Goal: Information Seeking & Learning: Learn about a topic

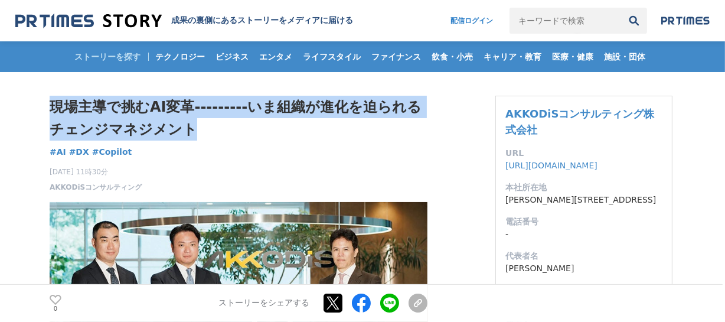
drag, startPoint x: 54, startPoint y: 107, endPoint x: 188, endPoint y: 128, distance: 135.1
click at [188, 128] on h1 "現場主導で挑むAI変革---------いま組織が進化を迫られるチェンジマネジメント" at bounding box center [239, 118] width 378 height 45
copy h1 "現場主導で挑むAI変革---------いま組織が進化を迫られるチェンジマネジメント"
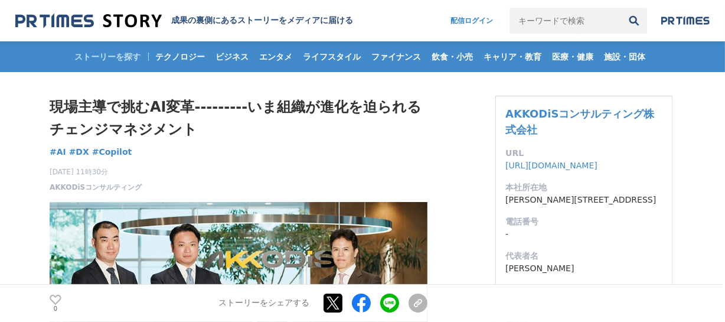
click at [251, 153] on div "現場主導で挑むAI変革---------いま組織が進化を迫られるチェンジマネジメント AI #AI #DX #Copilot 0" at bounding box center [239, 144] width 378 height 97
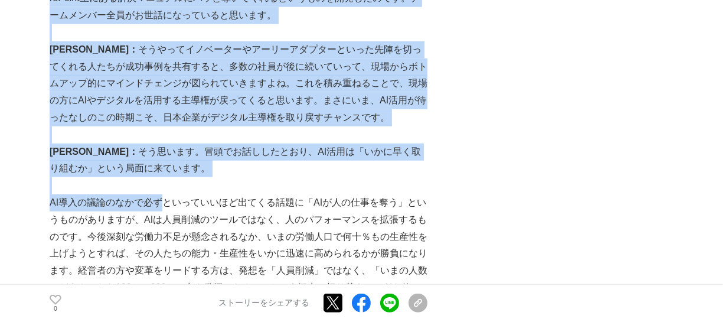
scroll to position [4903, 0]
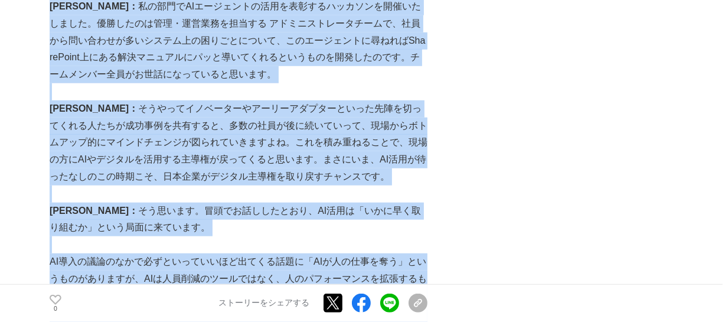
drag, startPoint x: 50, startPoint y: 106, endPoint x: 270, endPoint y: 178, distance: 231.3
copy section "loremipSUmd---------sitametconsecteturadip EL #SE #DO #Eiusmod 2905t1i0u 15l67e…"
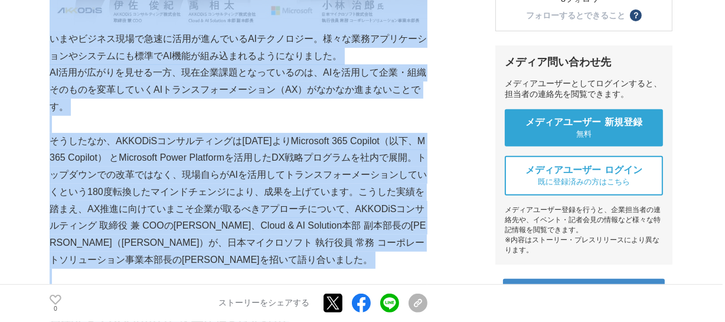
scroll to position [358, 0]
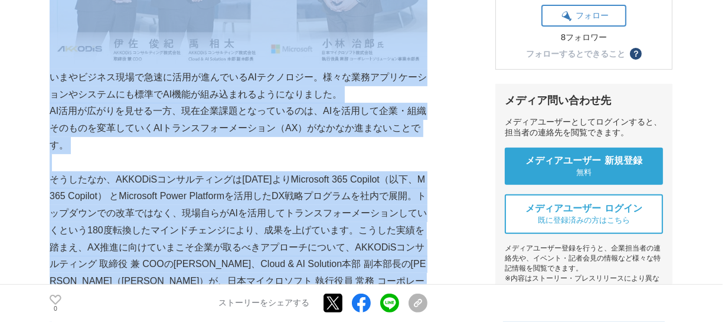
click at [148, 134] on p "AI活用が広がりを見せる一方、現在企業課題となっているのは、AIを活用して企業・組織そのものを変革していくAIトランスフォーメーション（AX）がなかなか進まな…" at bounding box center [239, 128] width 378 height 51
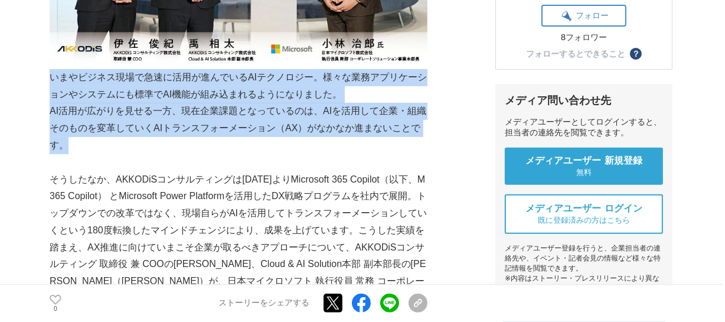
drag, startPoint x: 52, startPoint y: 79, endPoint x: 64, endPoint y: 143, distance: 65.6
copy div "いまやビジネス現場で急速に活用が進んでいるAIテクノロジー。様々な業務アプリケーションやシステムにも標準でAI機能が組み込まれるようになりました。 AI活用が…"
